Goal: Find specific page/section: Find specific page/section

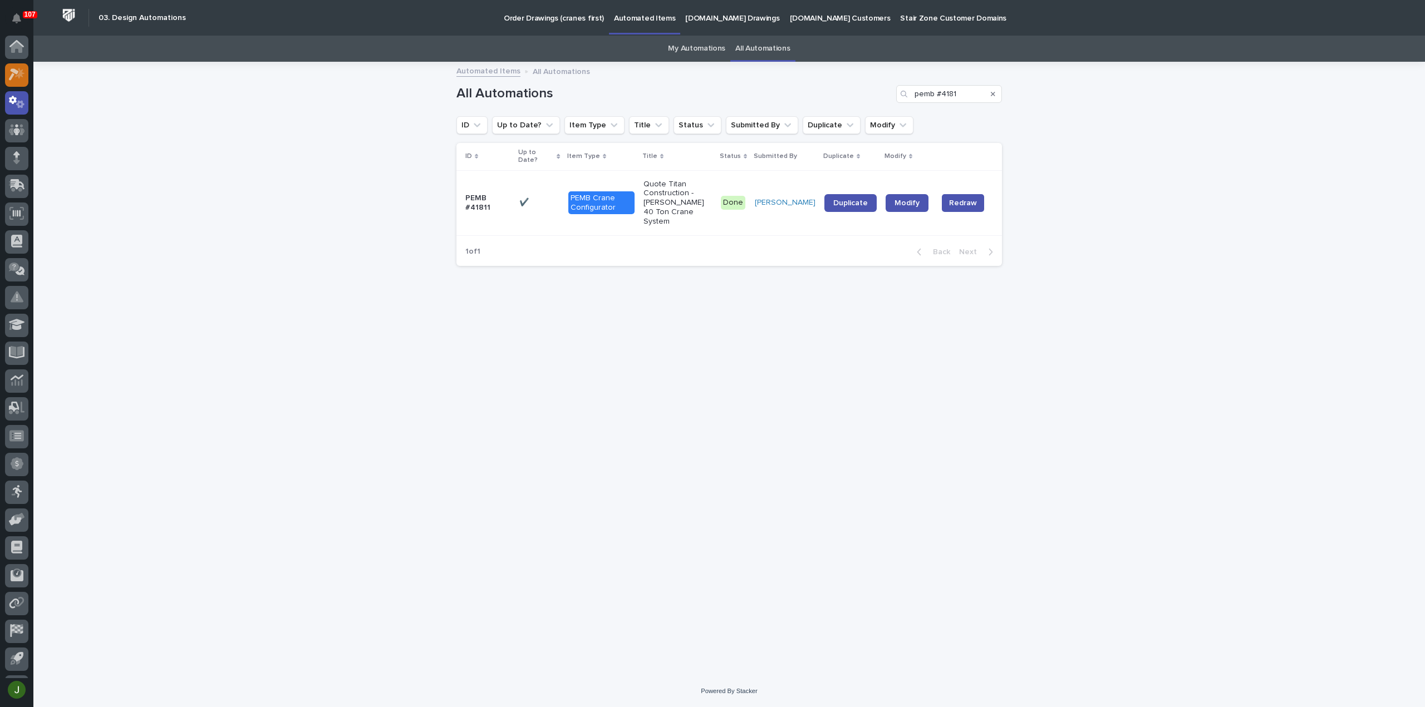
scroll to position [24, 0]
click at [16, 50] on icon at bounding box center [17, 49] width 16 height 13
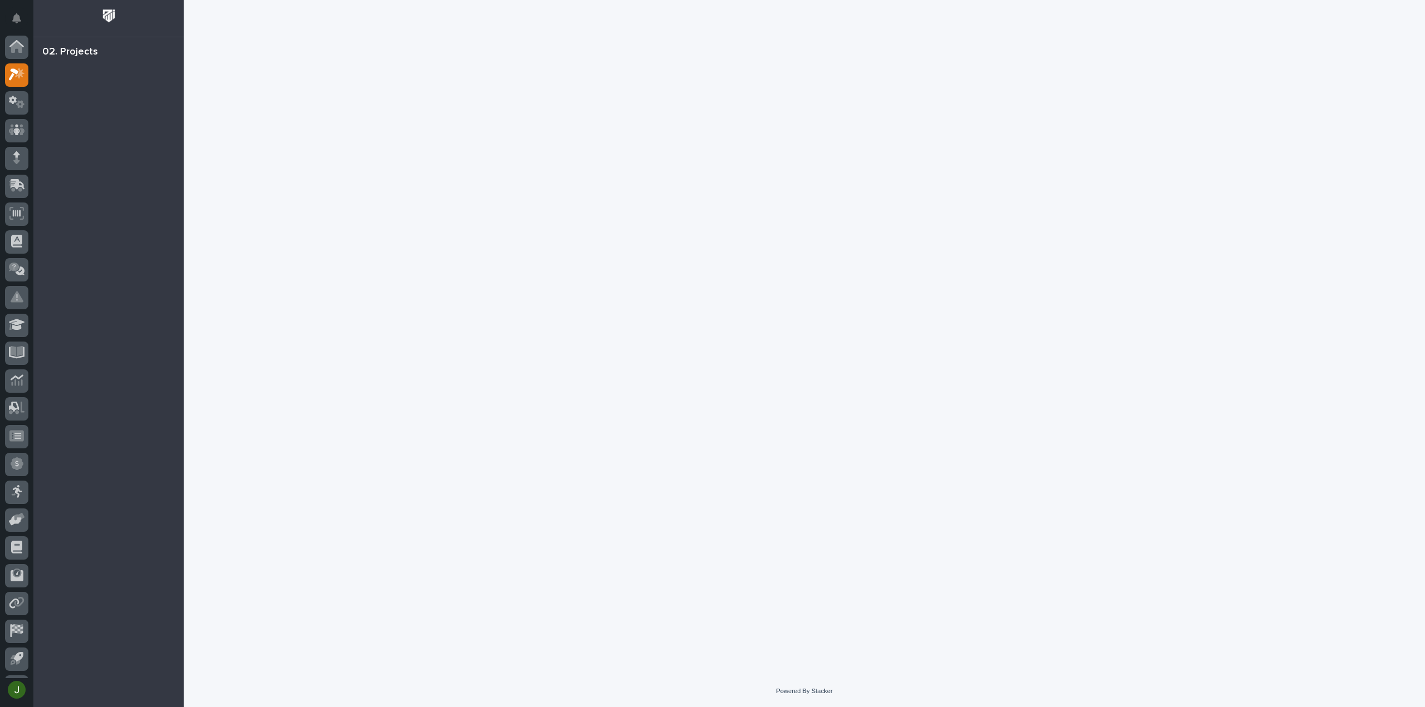
scroll to position [24, 0]
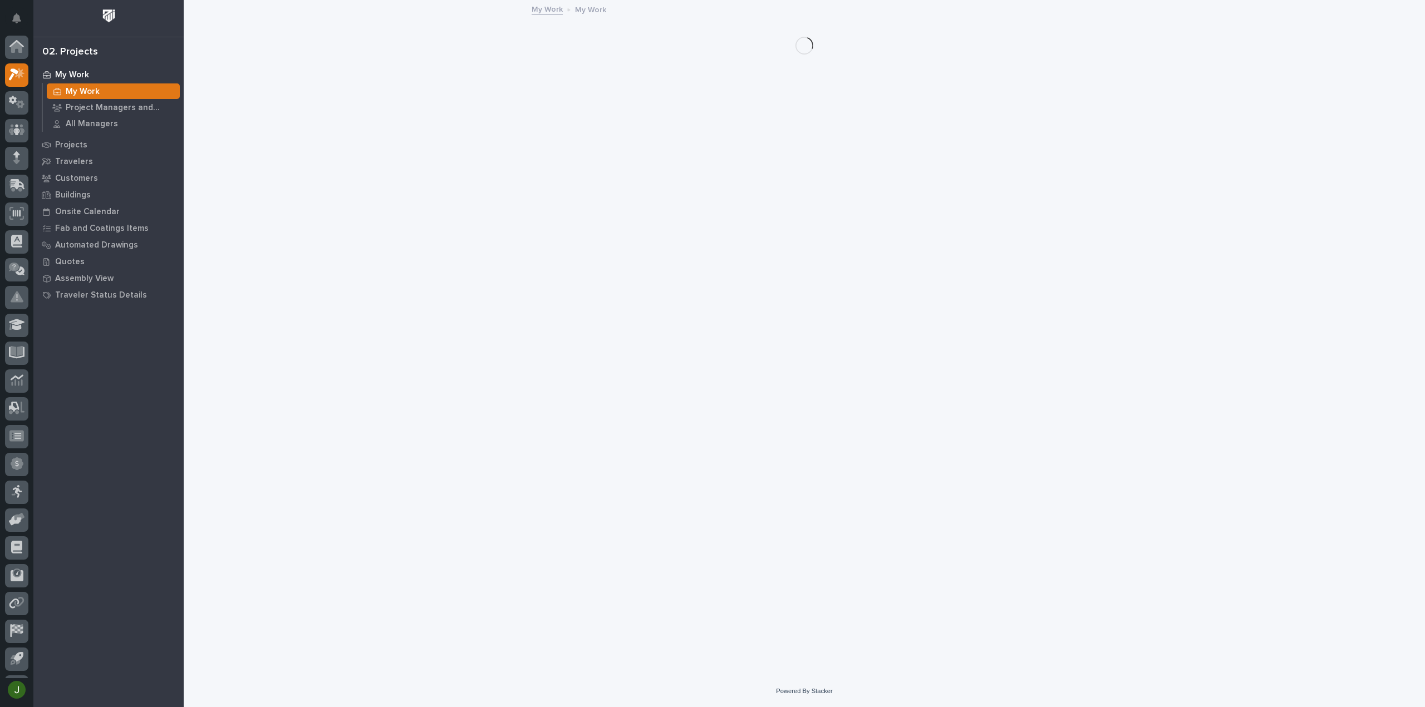
scroll to position [24, 0]
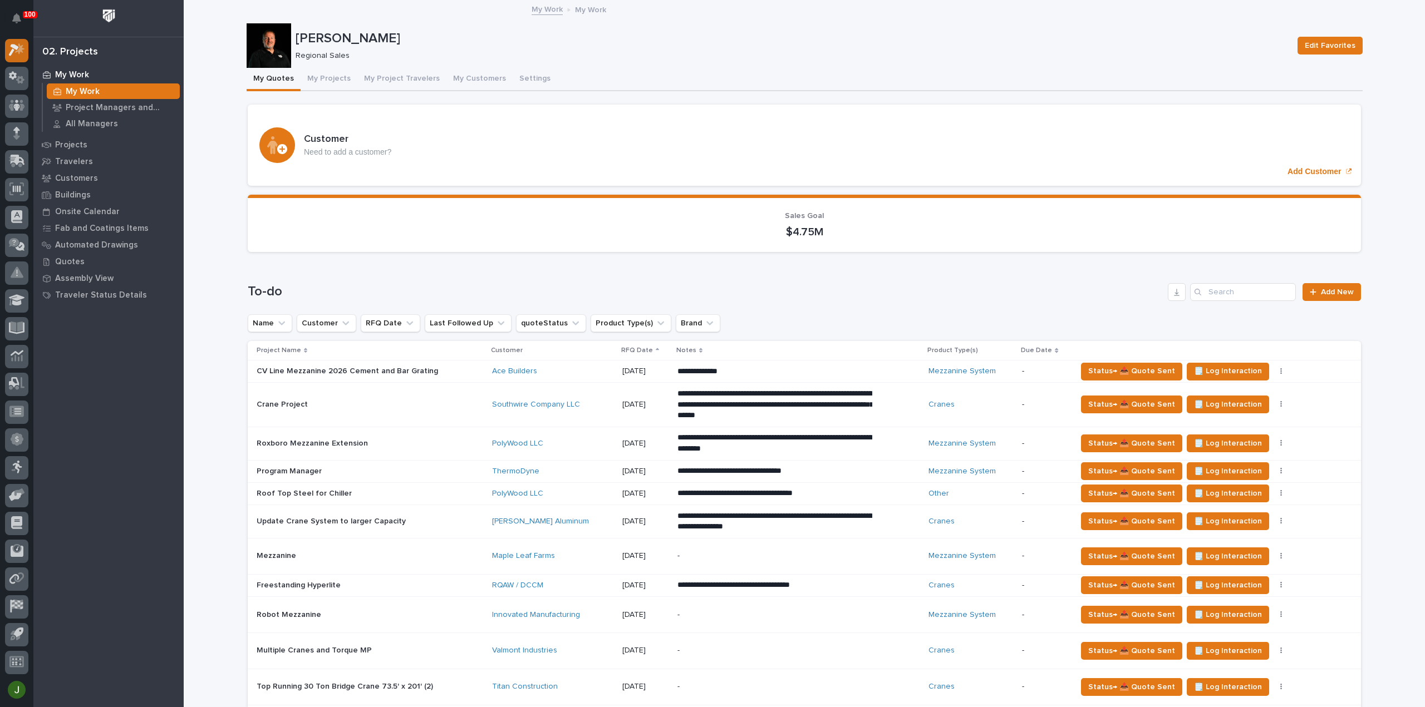
click at [17, 50] on icon at bounding box center [17, 49] width 16 height 13
click at [17, 48] on icon at bounding box center [16, 47] width 11 height 11
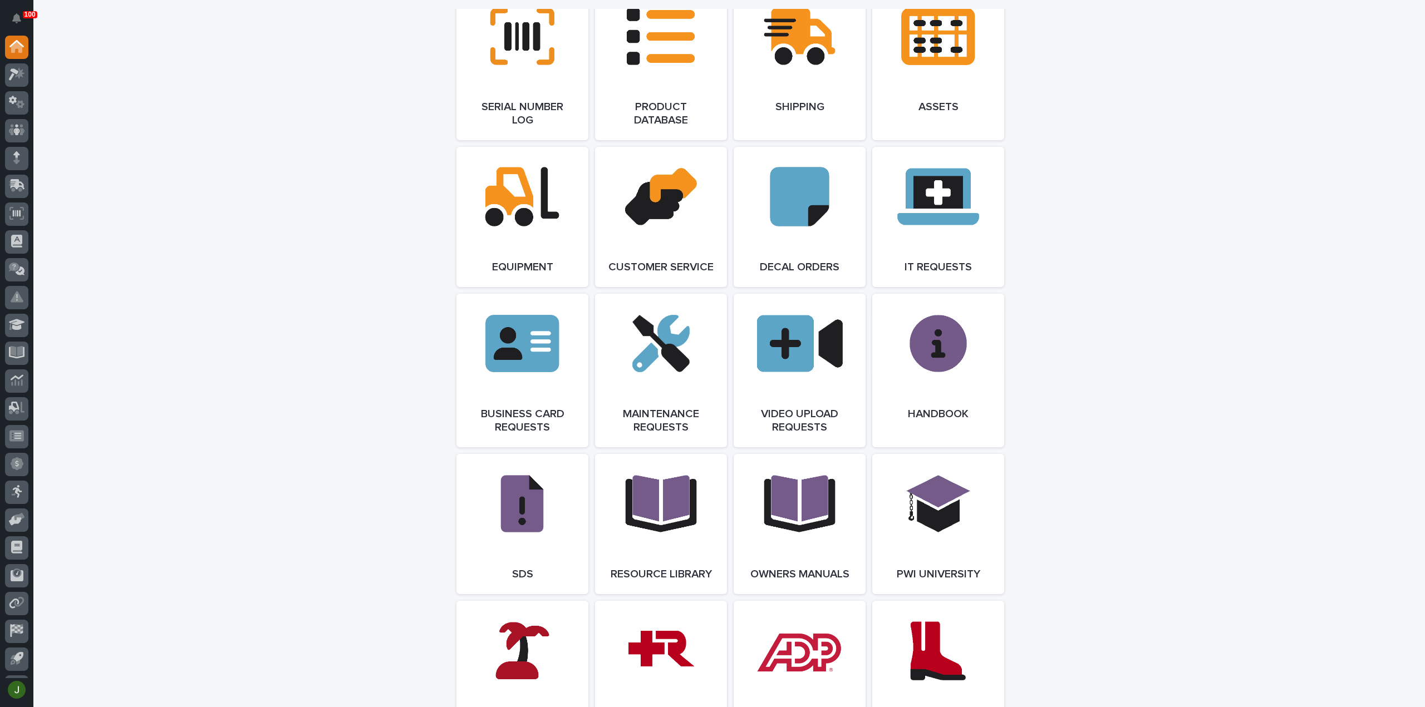
scroll to position [1558, 0]
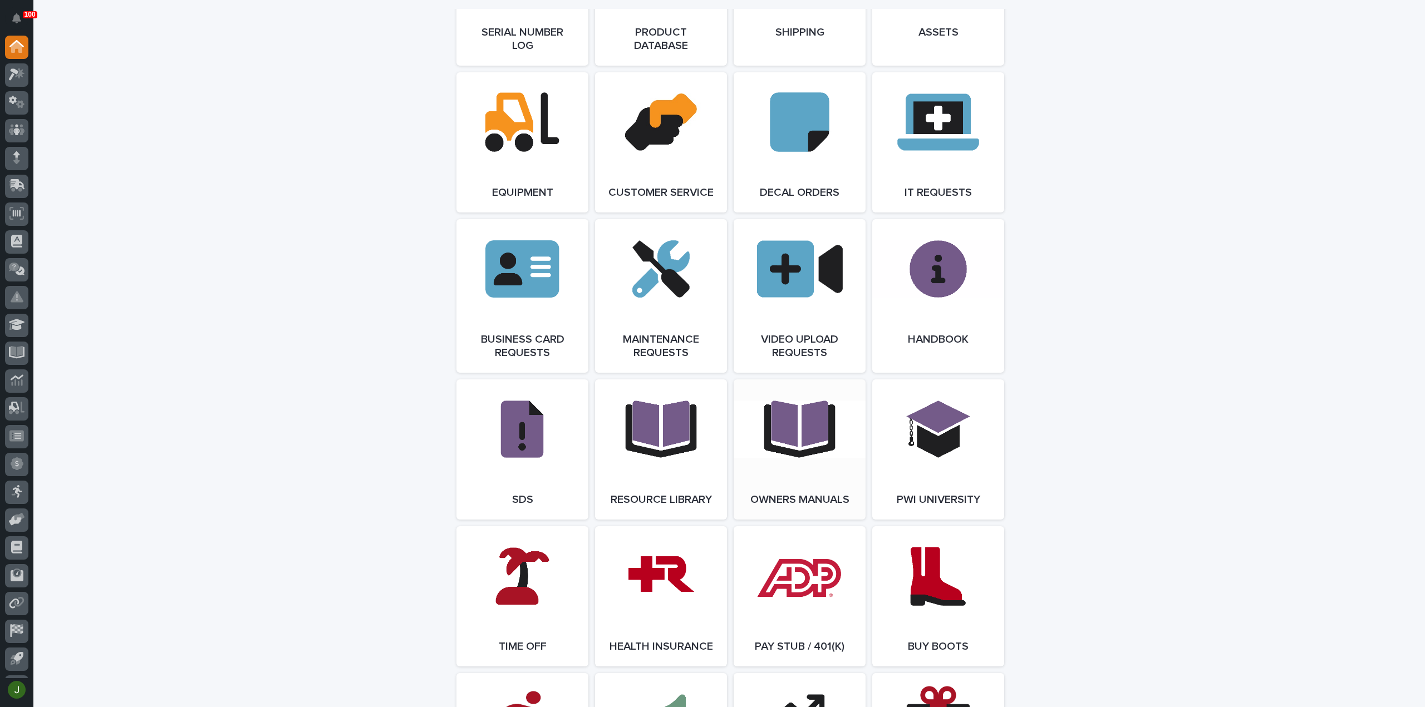
click at [802, 450] on link "Open Link" at bounding box center [799, 450] width 132 height 140
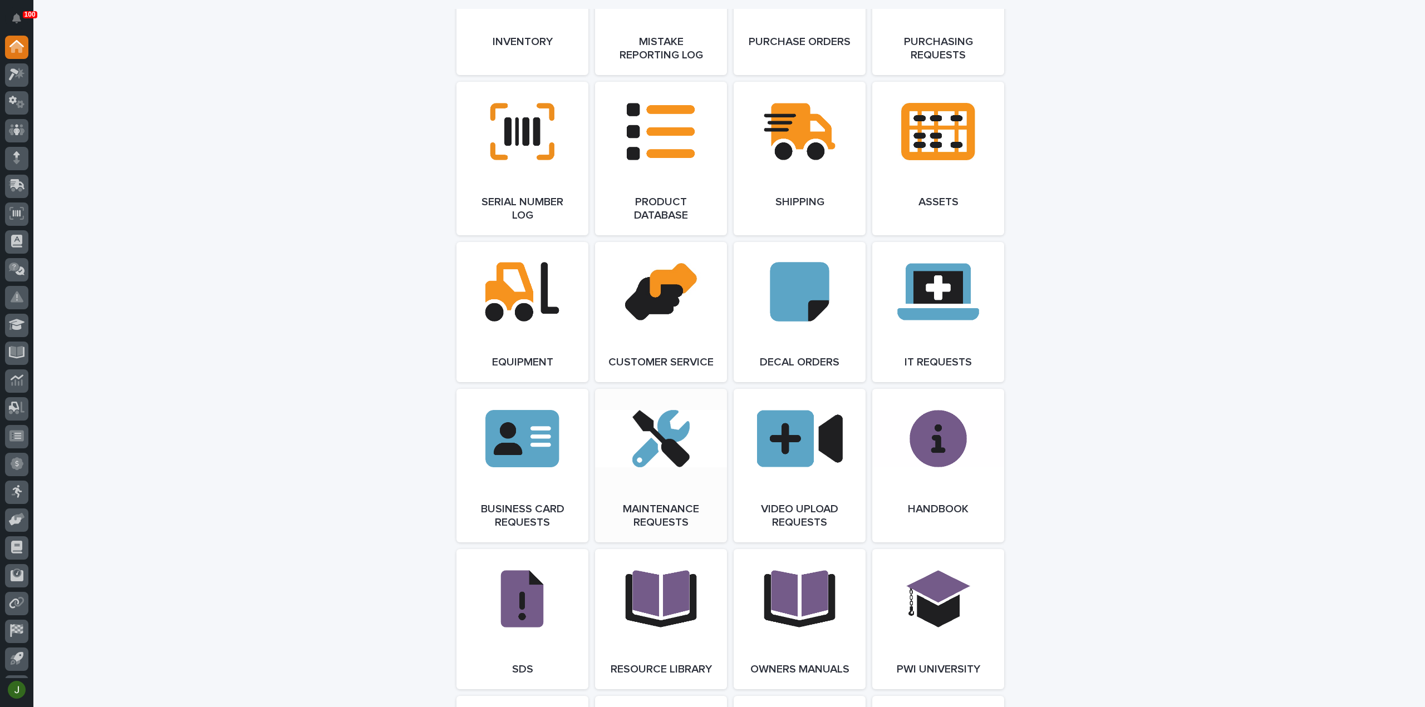
scroll to position [1336, 0]
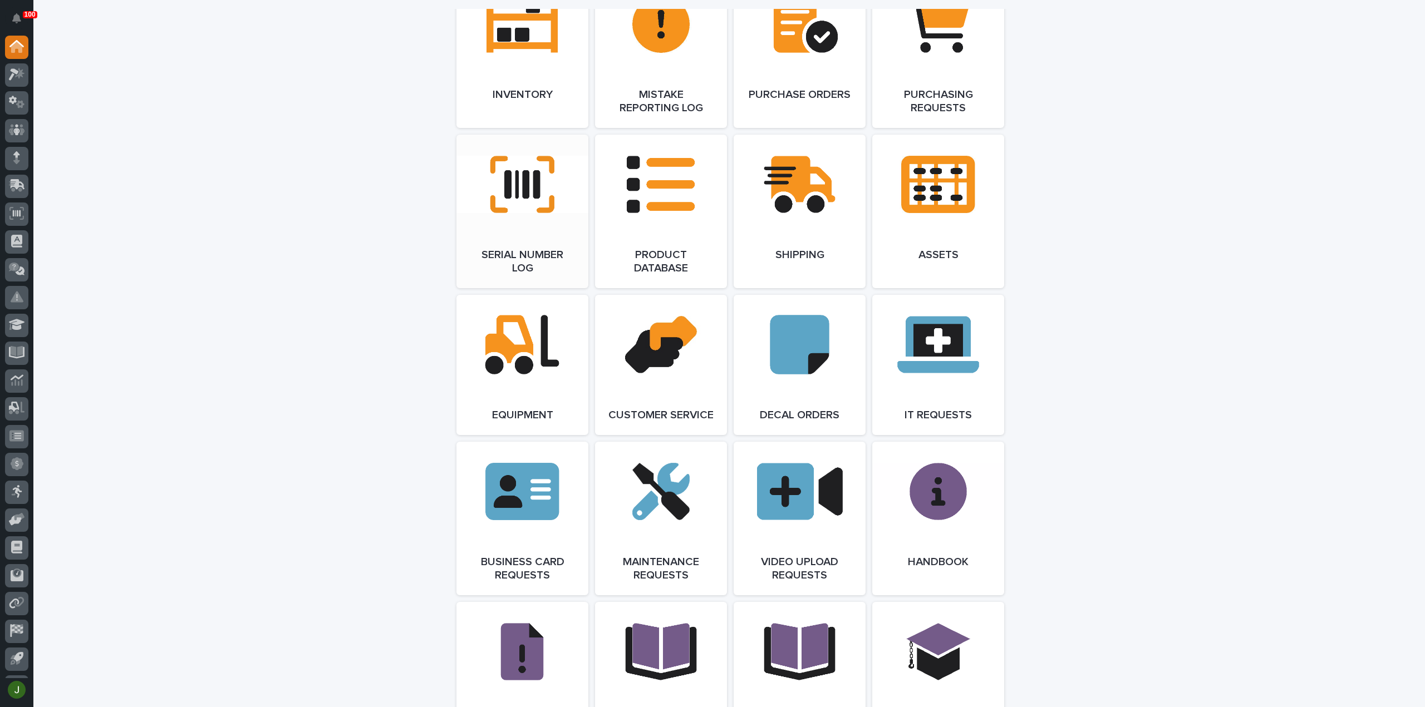
click at [517, 180] on link "Open Link" at bounding box center [522, 212] width 132 height 154
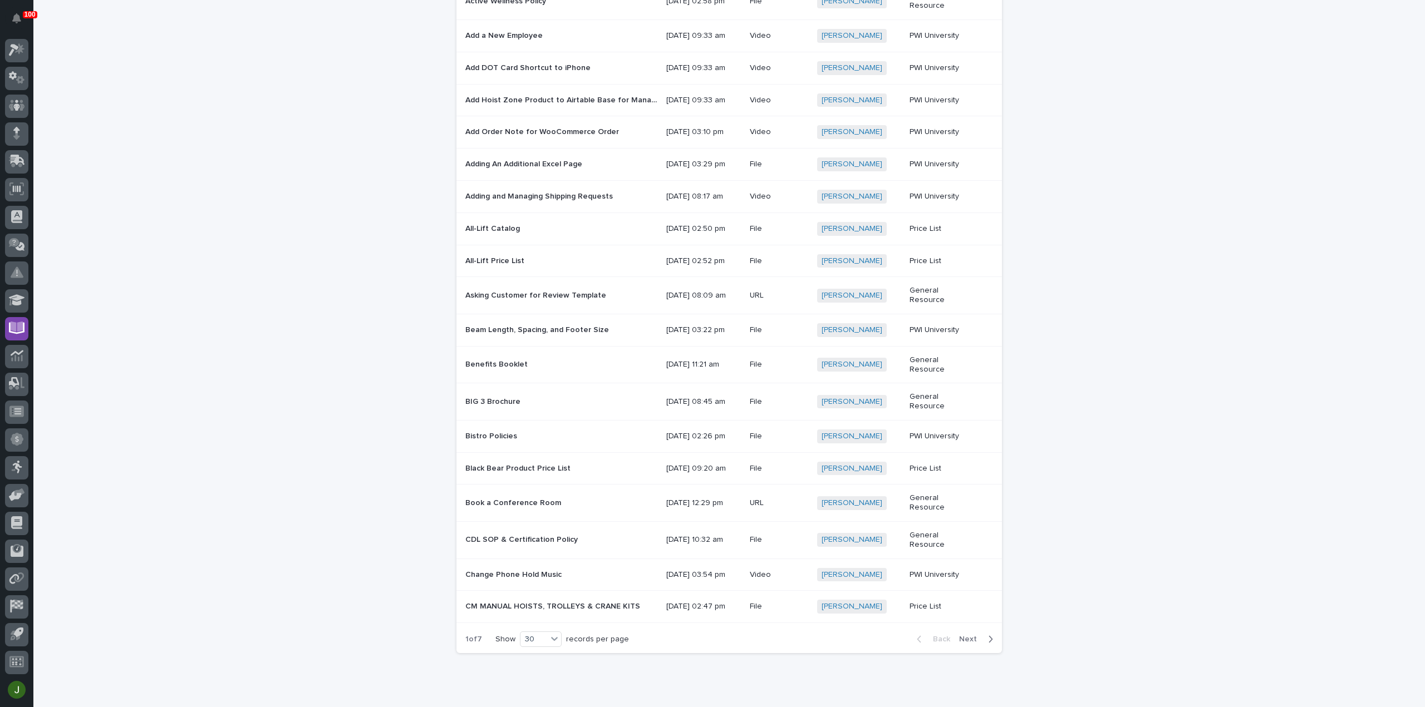
scroll to position [575, 0]
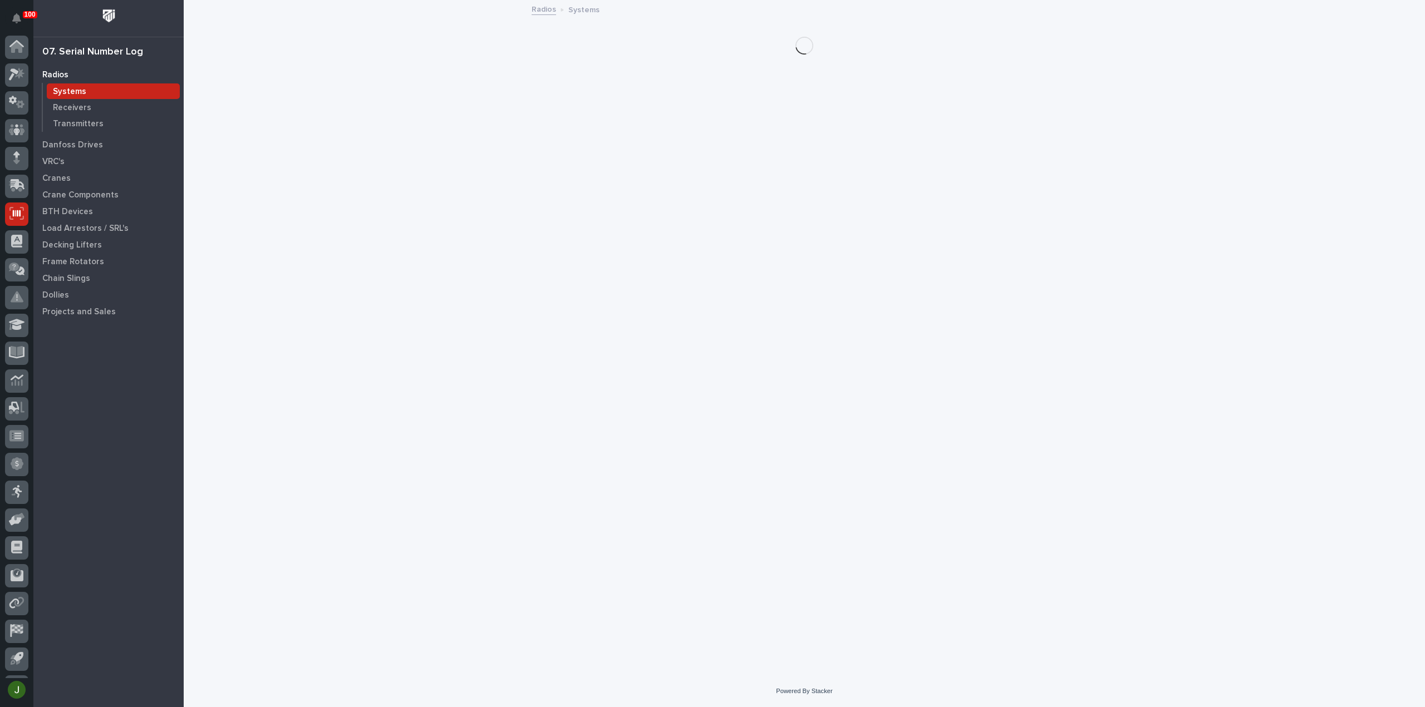
scroll to position [24, 0]
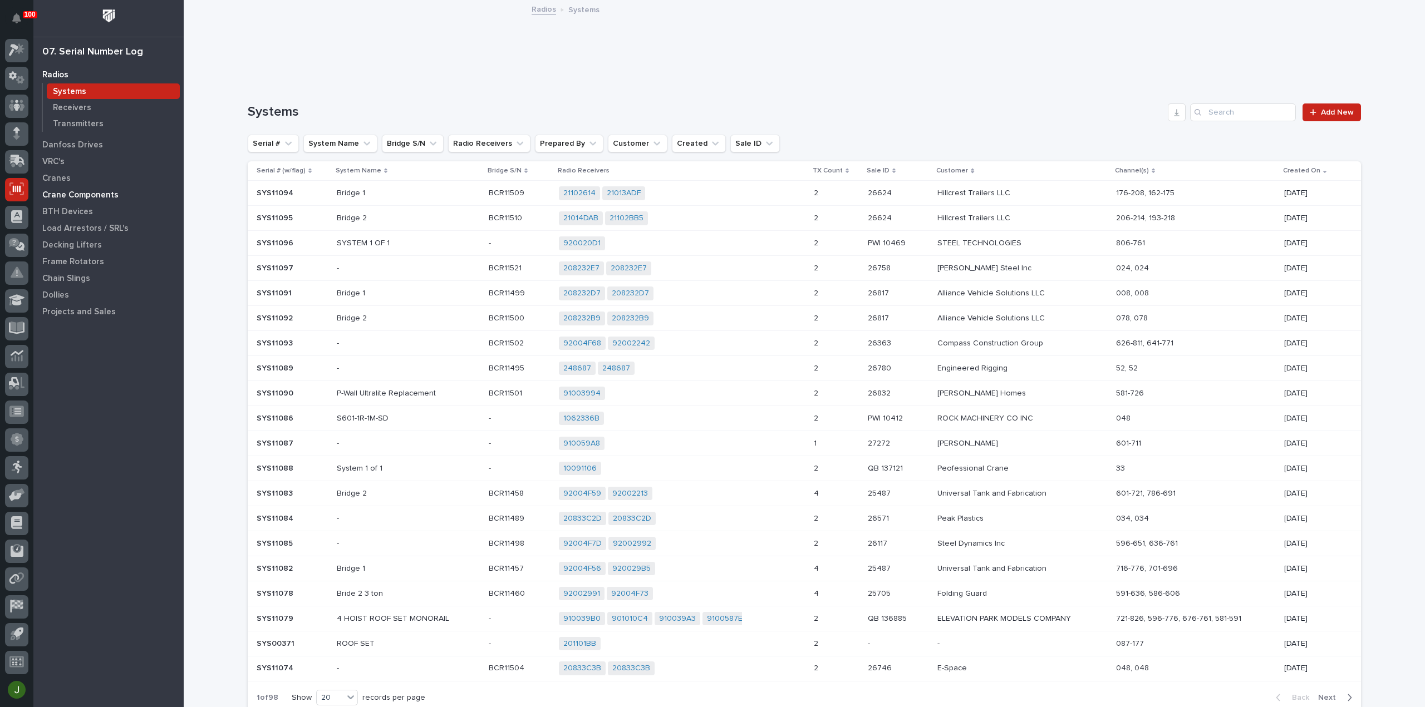
click at [67, 195] on p "Crane Components" at bounding box center [80, 195] width 76 height 10
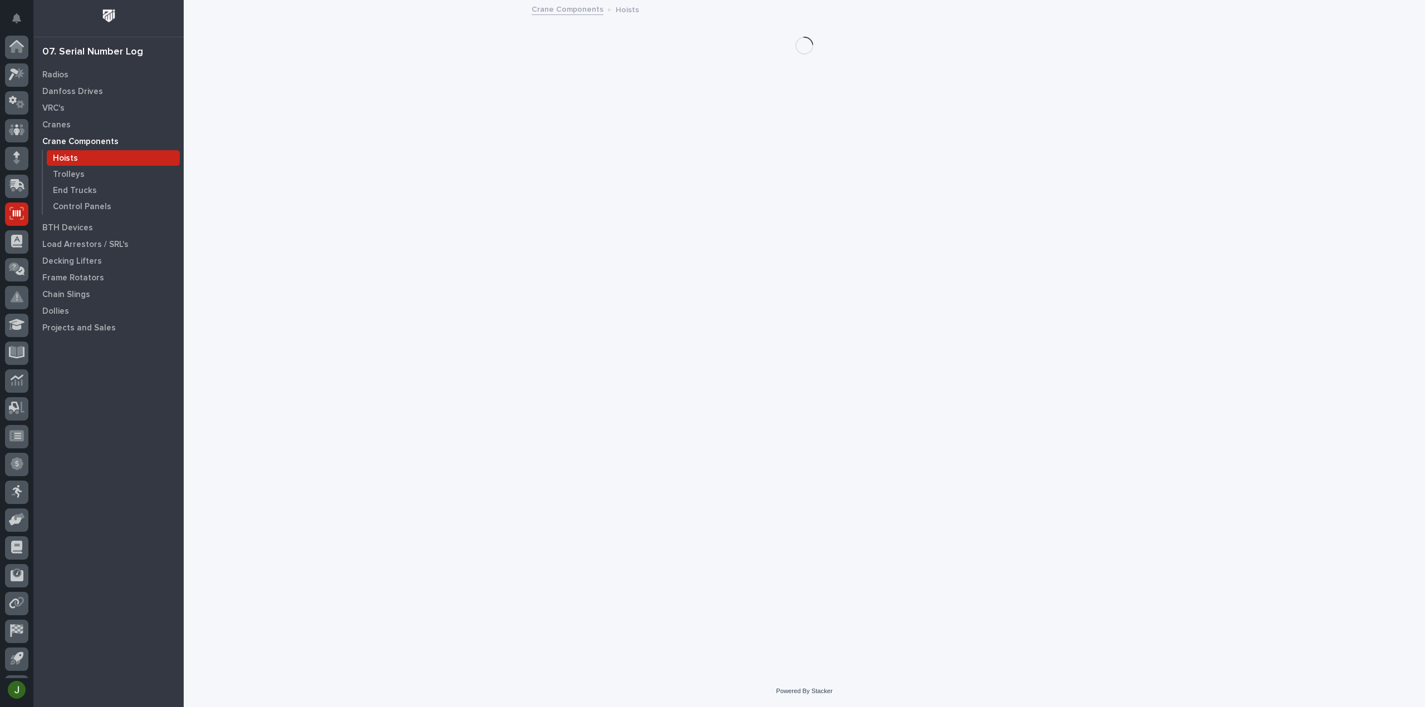
scroll to position [24, 0]
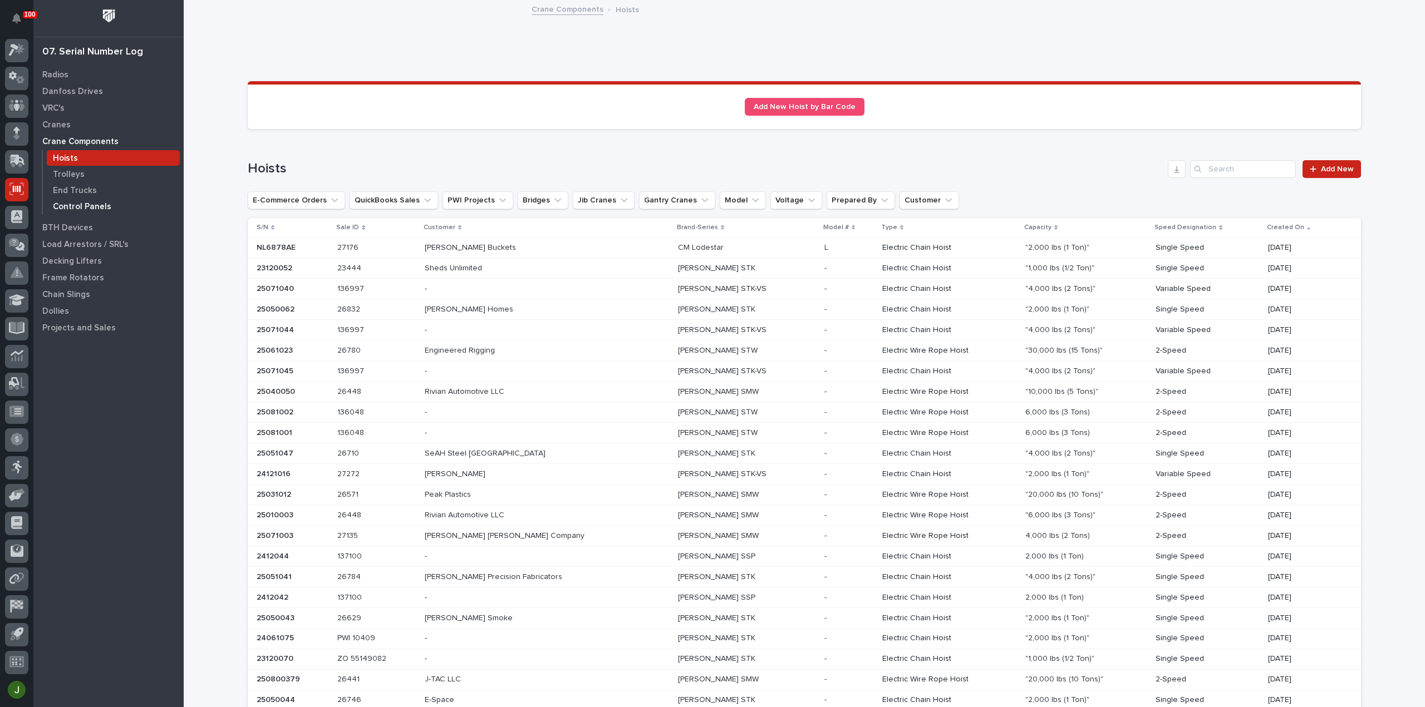
click at [90, 204] on p "Control Panels" at bounding box center [82, 207] width 58 height 10
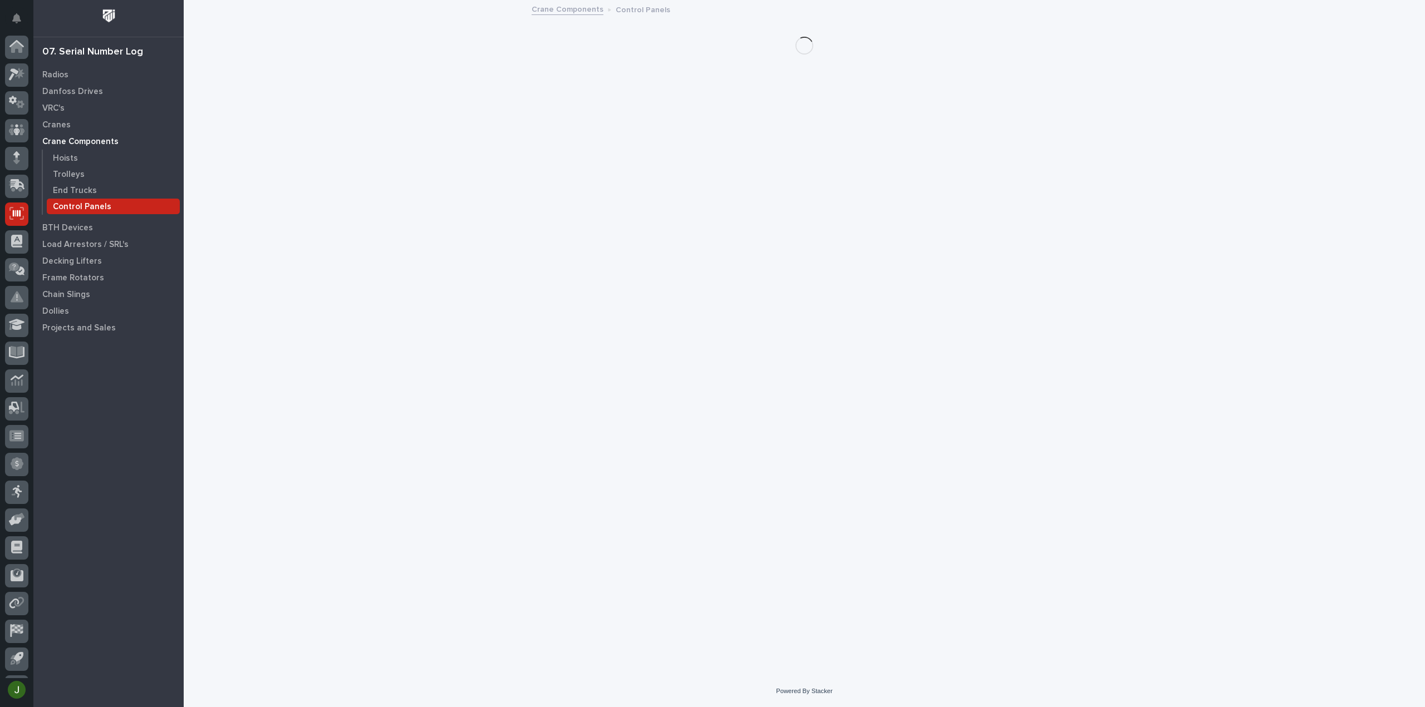
scroll to position [24, 0]
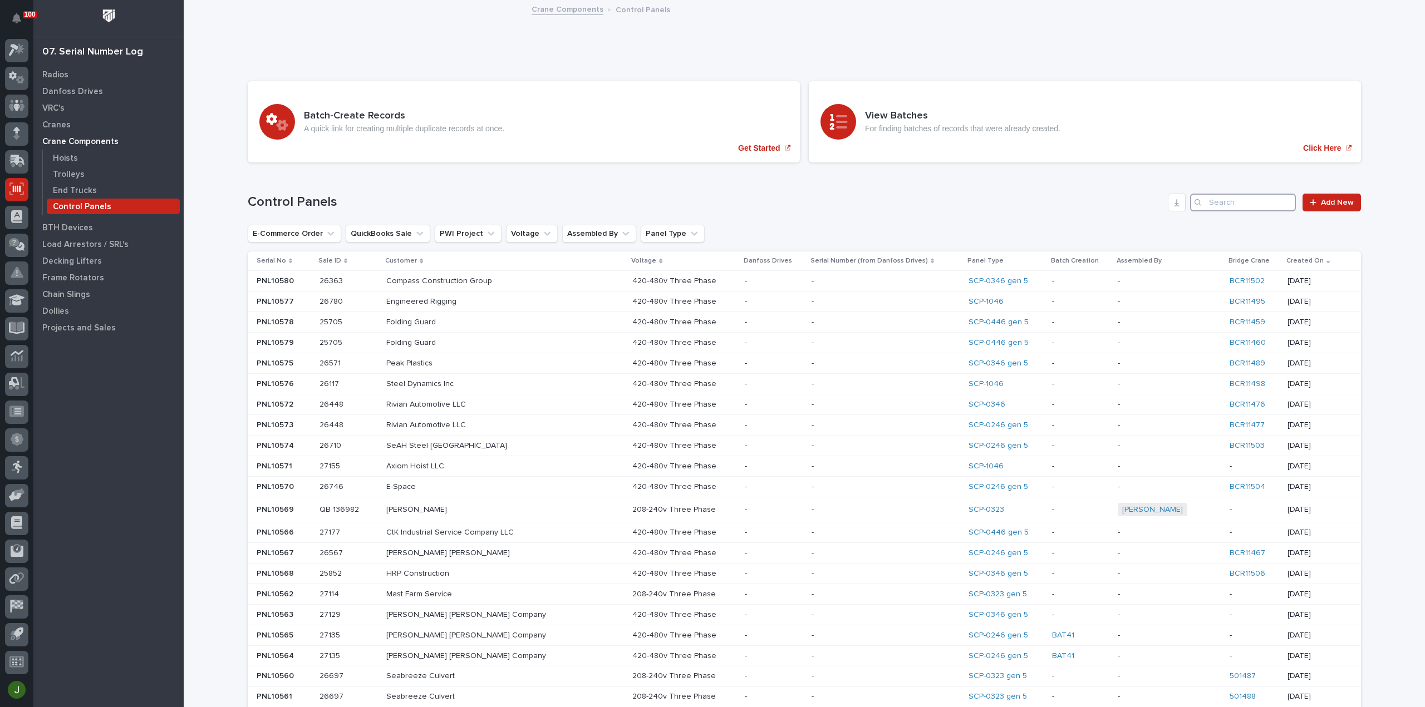
click at [1224, 203] on input "Search" at bounding box center [1243, 203] width 106 height 18
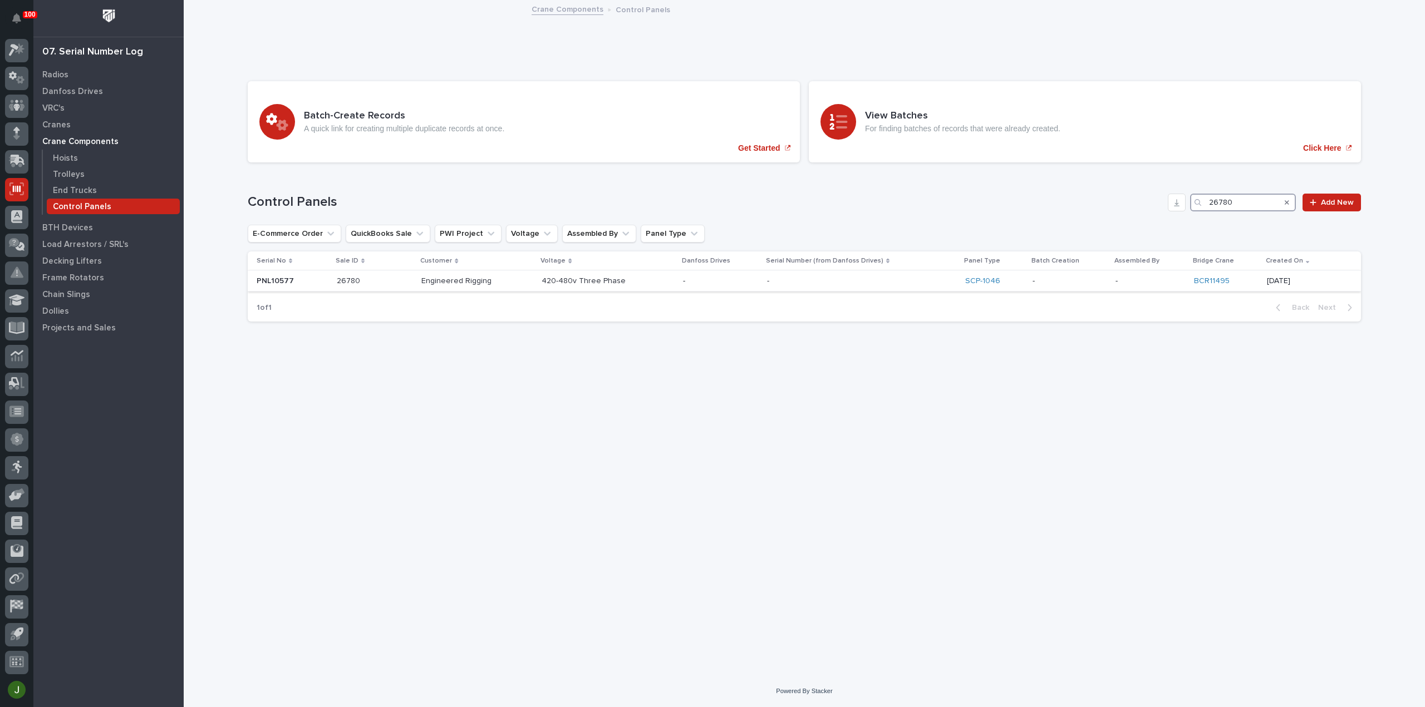
type input "26780"
click at [272, 280] on p "PNL10577" at bounding box center [277, 280] width 40 height 12
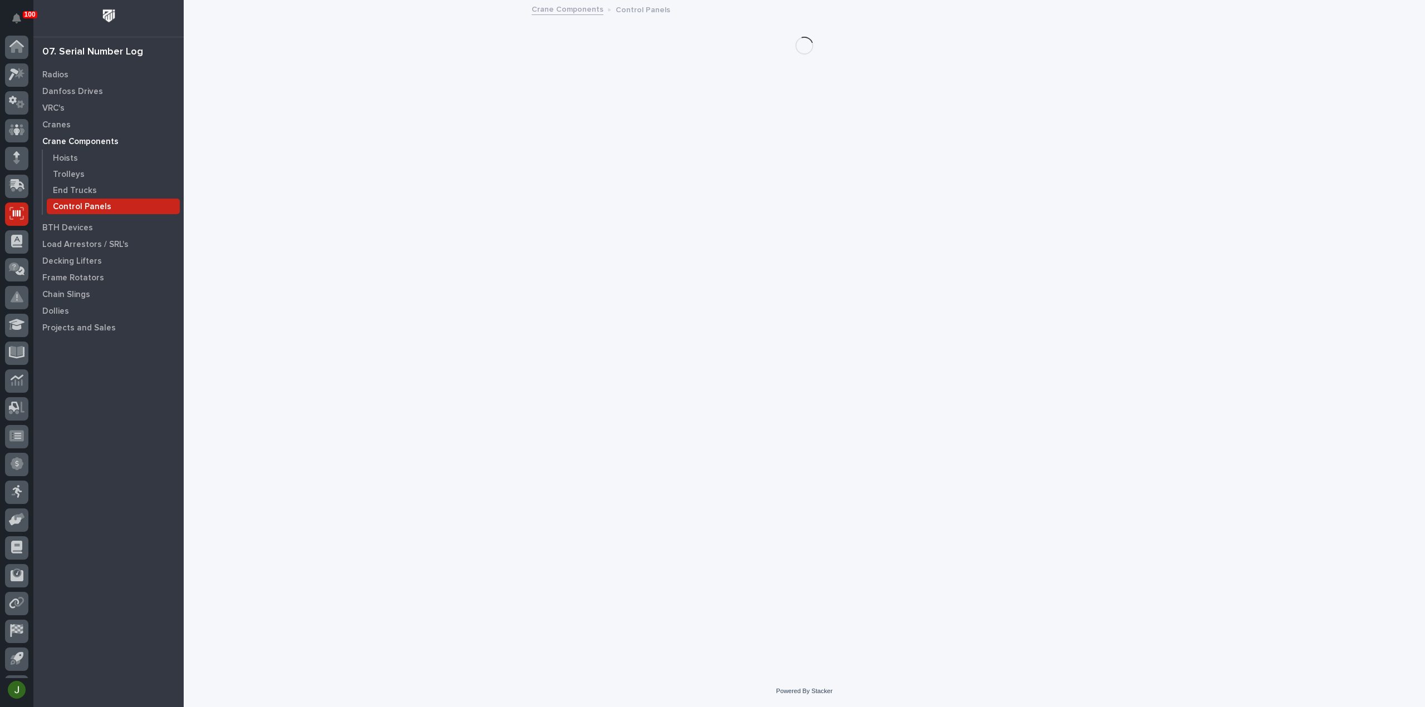
scroll to position [24, 0]
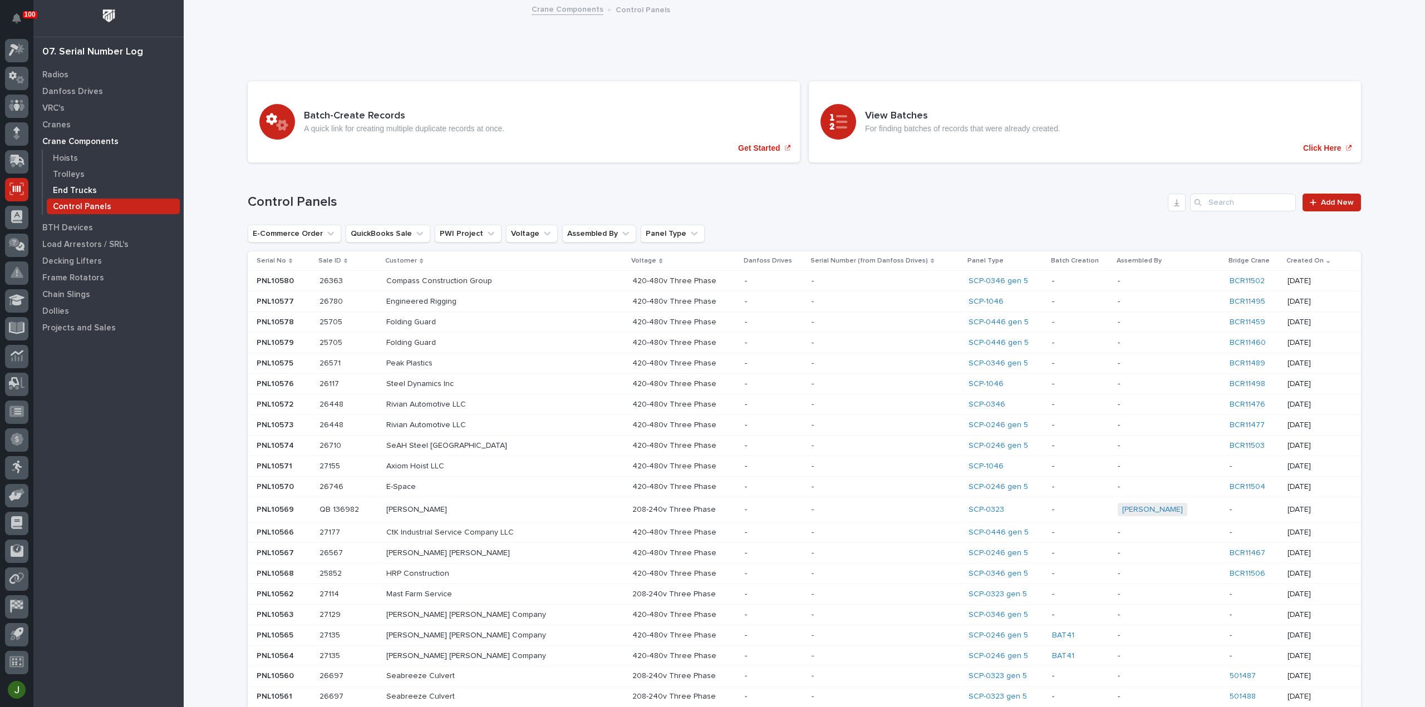
click at [73, 188] on p "End Trucks" at bounding box center [75, 191] width 44 height 10
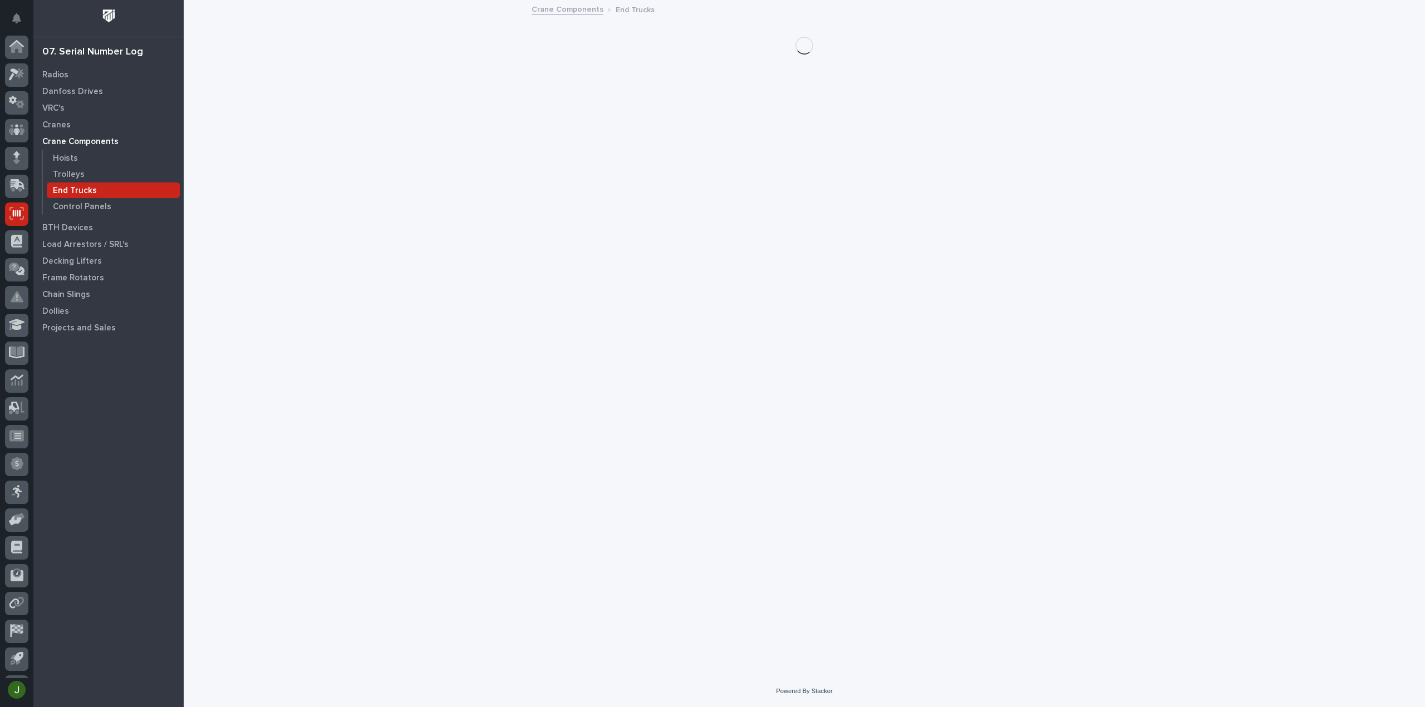
scroll to position [24, 0]
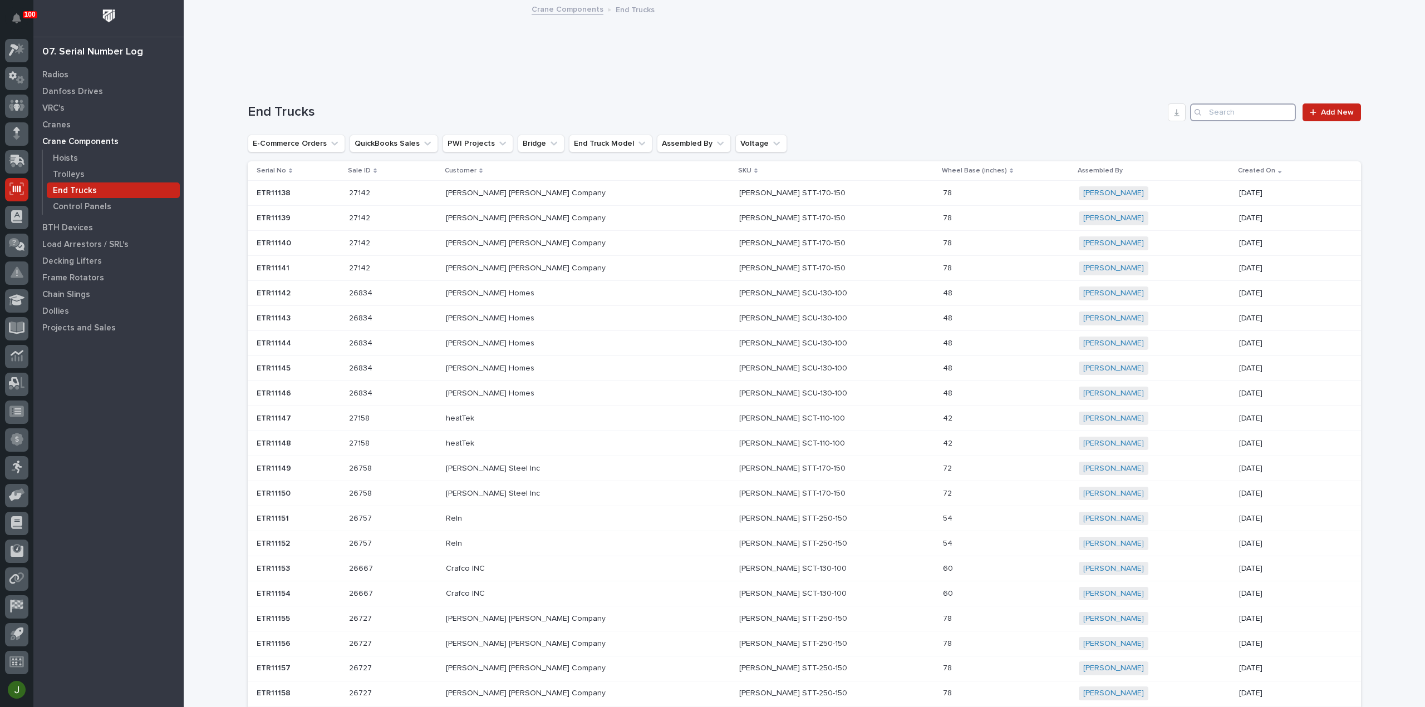
click at [1225, 112] on input "Search" at bounding box center [1243, 113] width 106 height 18
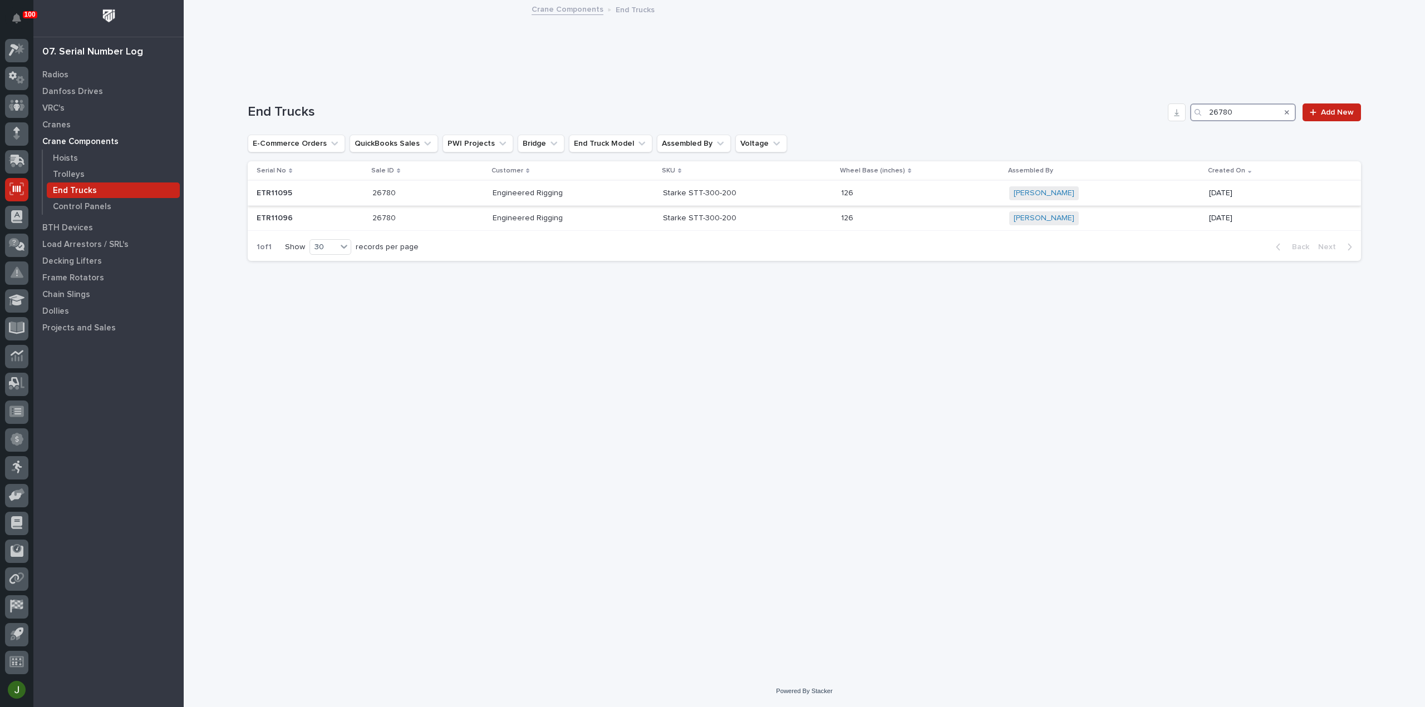
type input "26780"
click at [279, 189] on p "ETR11095" at bounding box center [276, 192] width 38 height 12
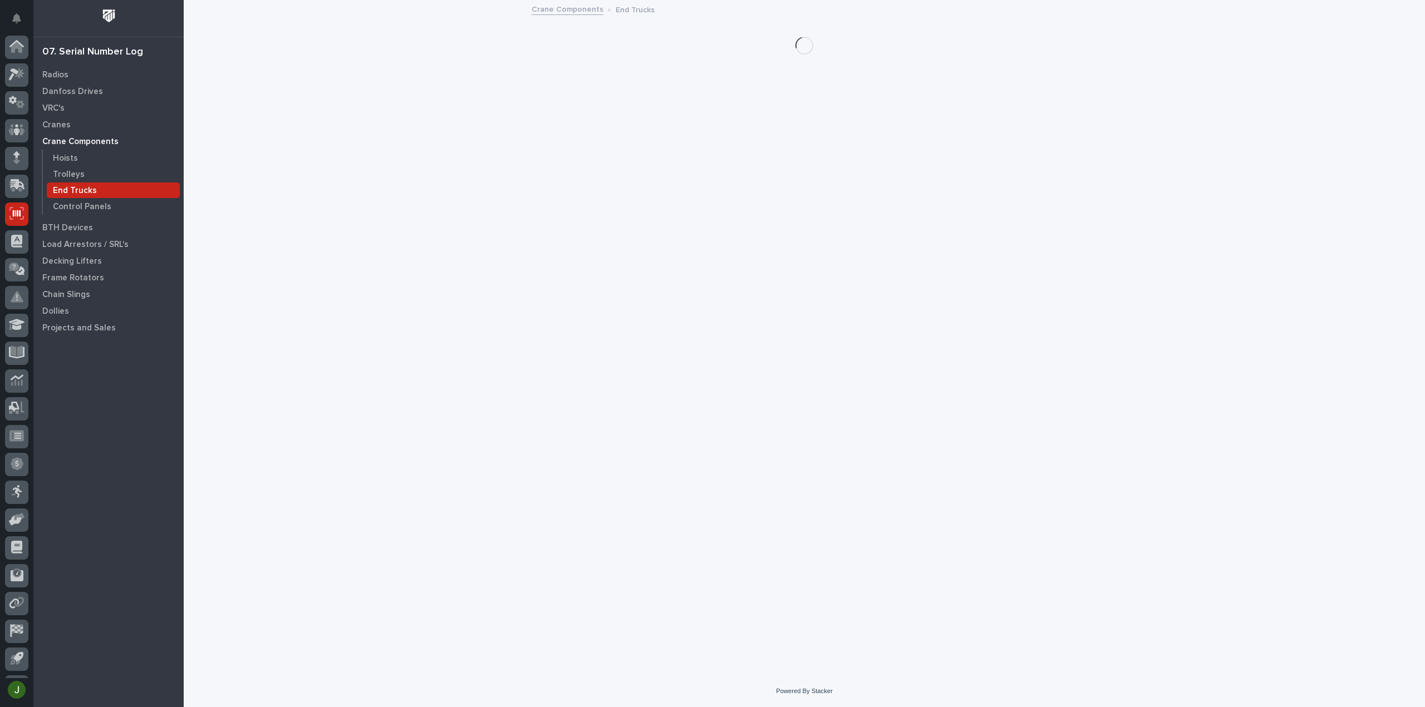
scroll to position [24, 0]
